Goal: Find contact information

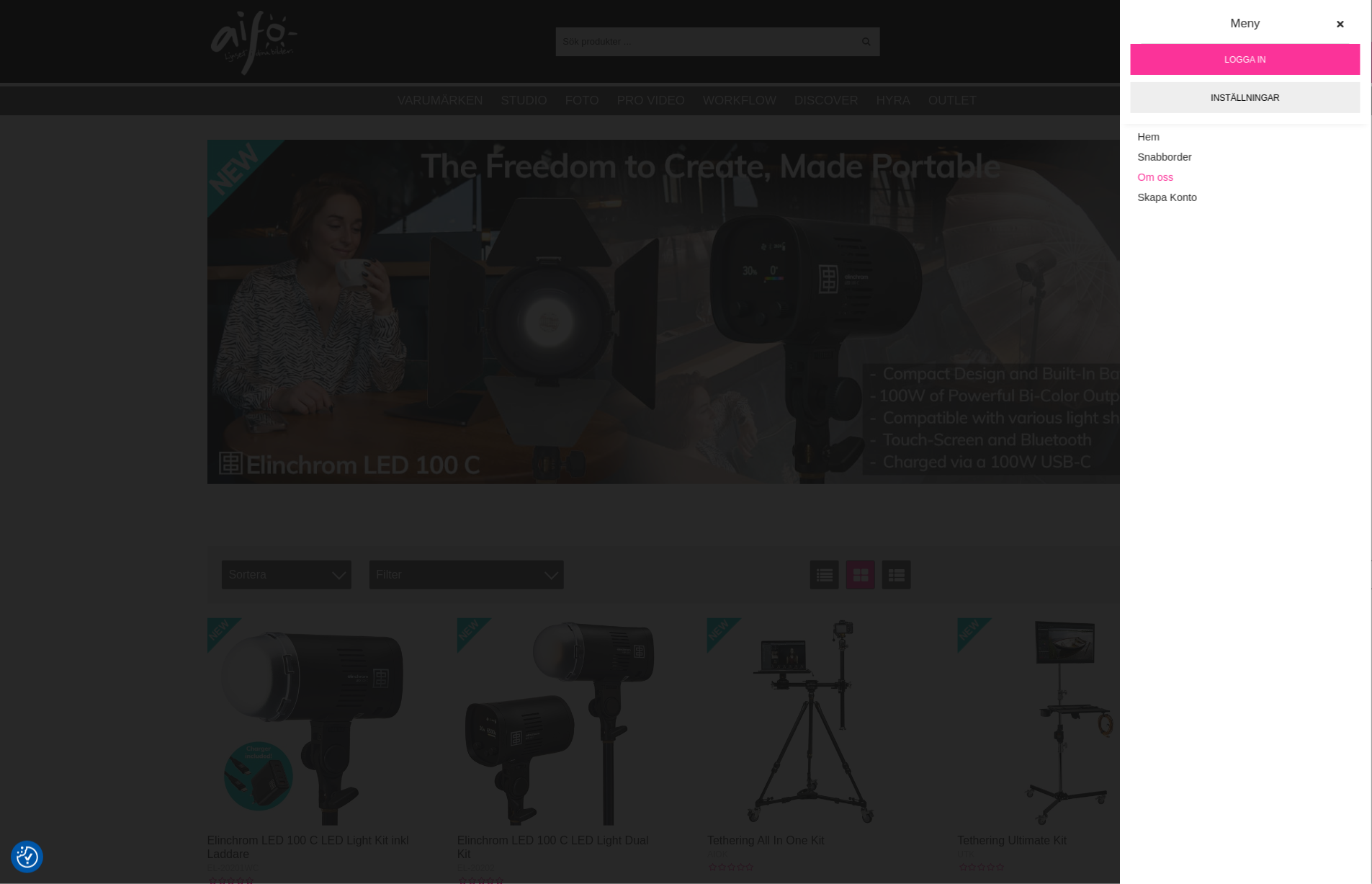
click at [1152, 183] on link "Om oss" at bounding box center [1245, 178] width 215 height 20
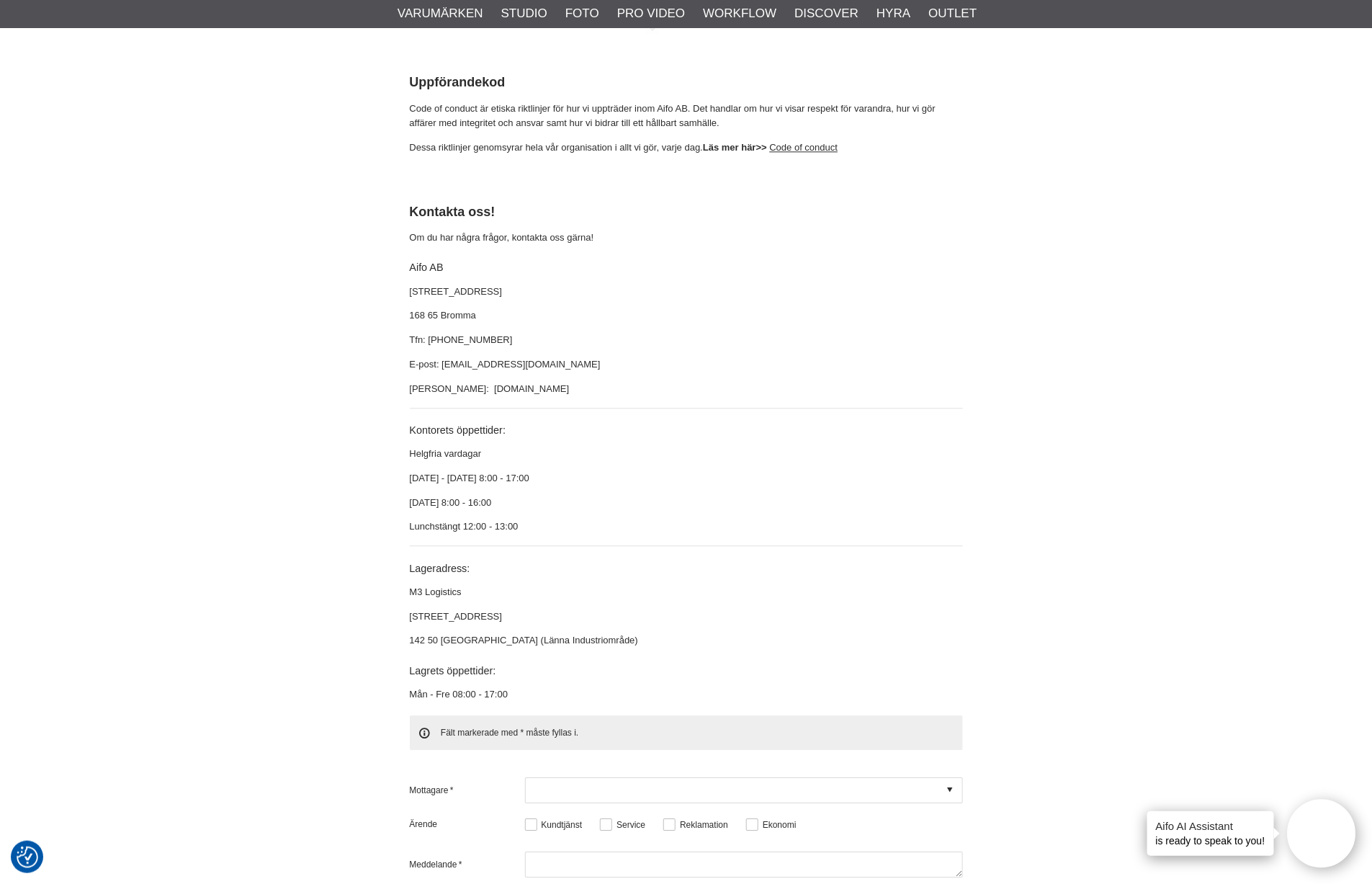
scroll to position [4002, 0]
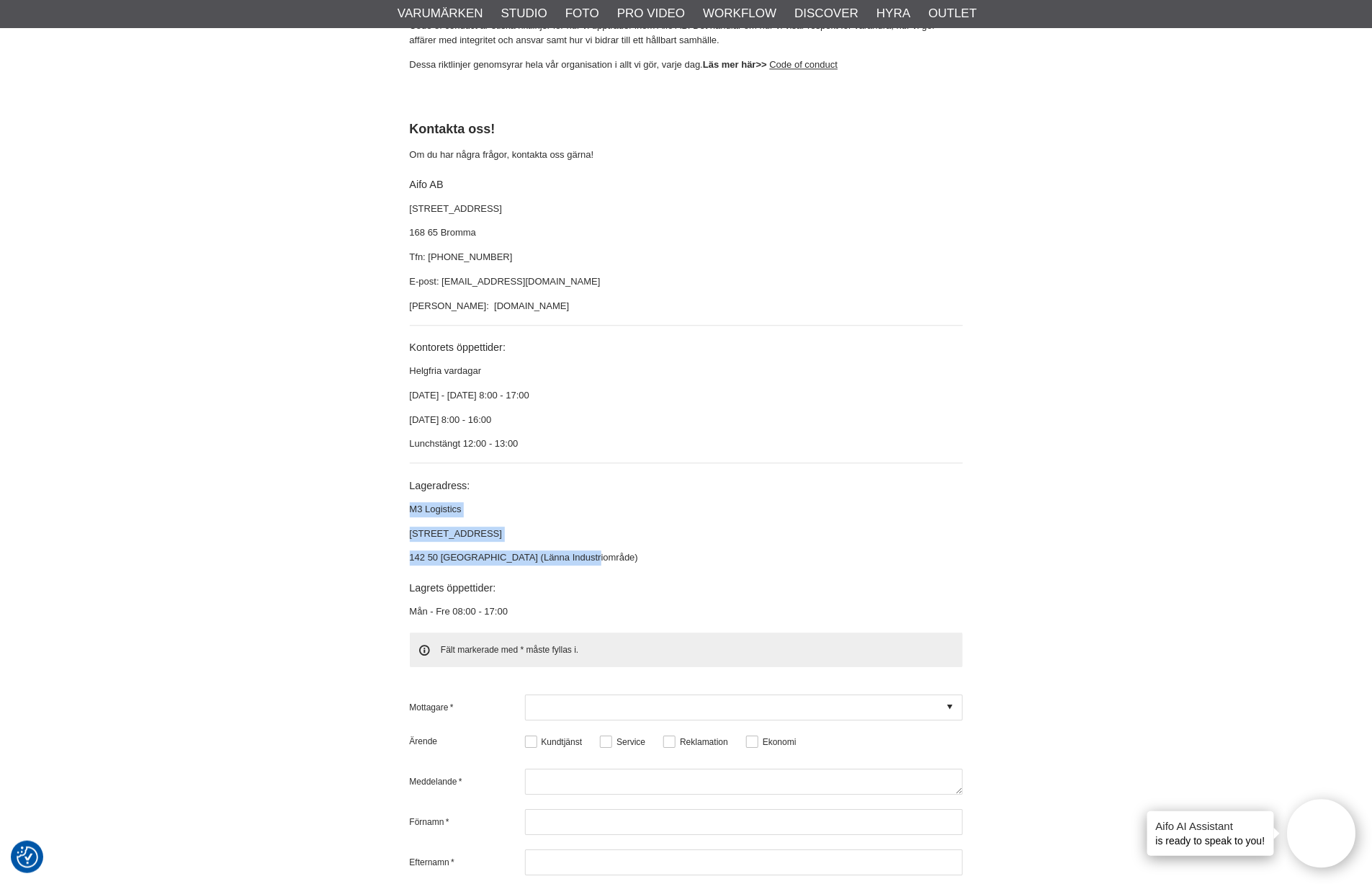
drag, startPoint x: 600, startPoint y: 521, endPoint x: 396, endPoint y: 471, distance: 210.0
copy div "M3 Logistics [STREET_ADDRESS] (Länna Industriområde)"
